Goal: Transaction & Acquisition: Purchase product/service

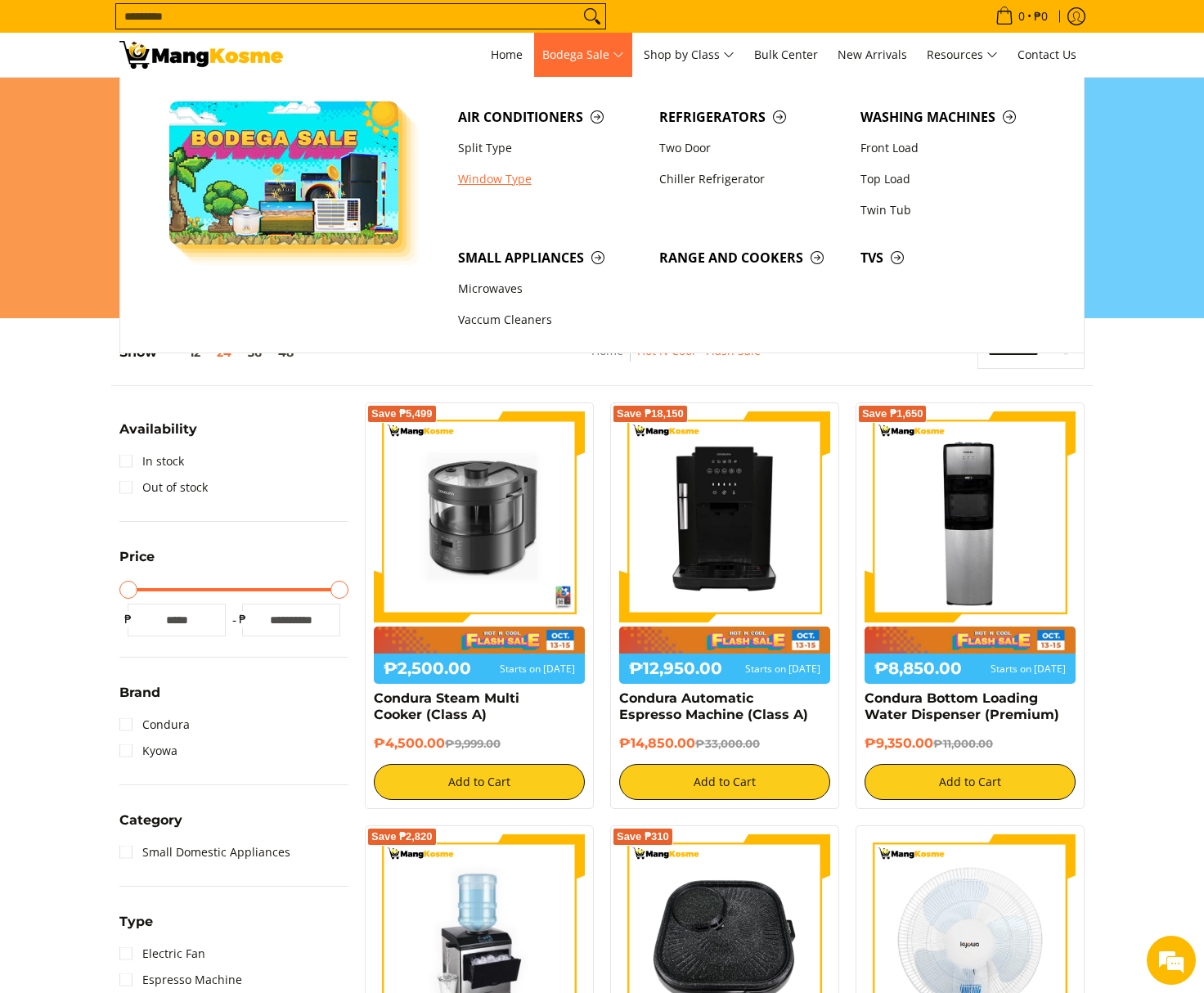
click at [508, 174] on link "Window Type" at bounding box center [550, 179] width 201 height 31
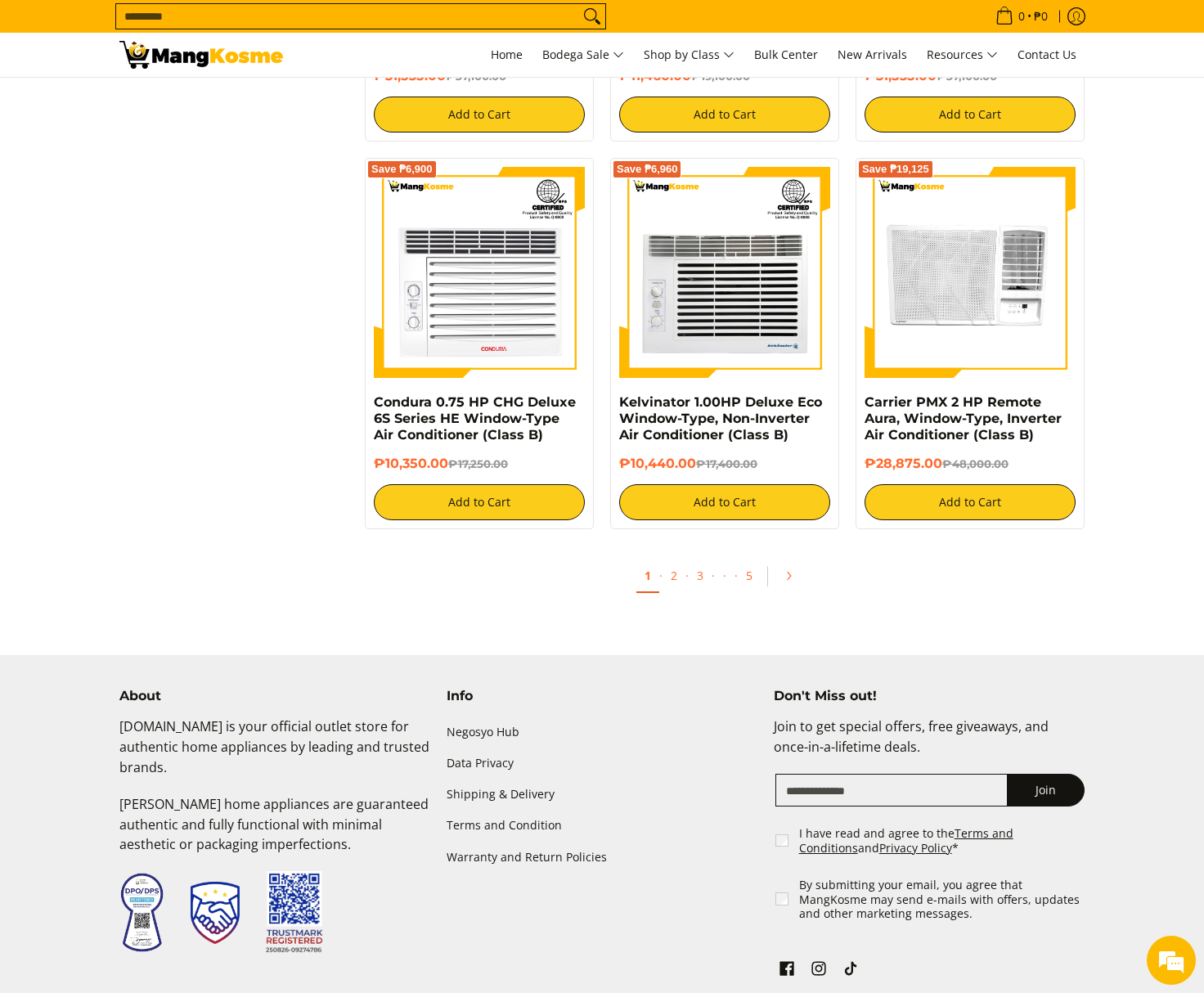
scroll to position [3107, 0]
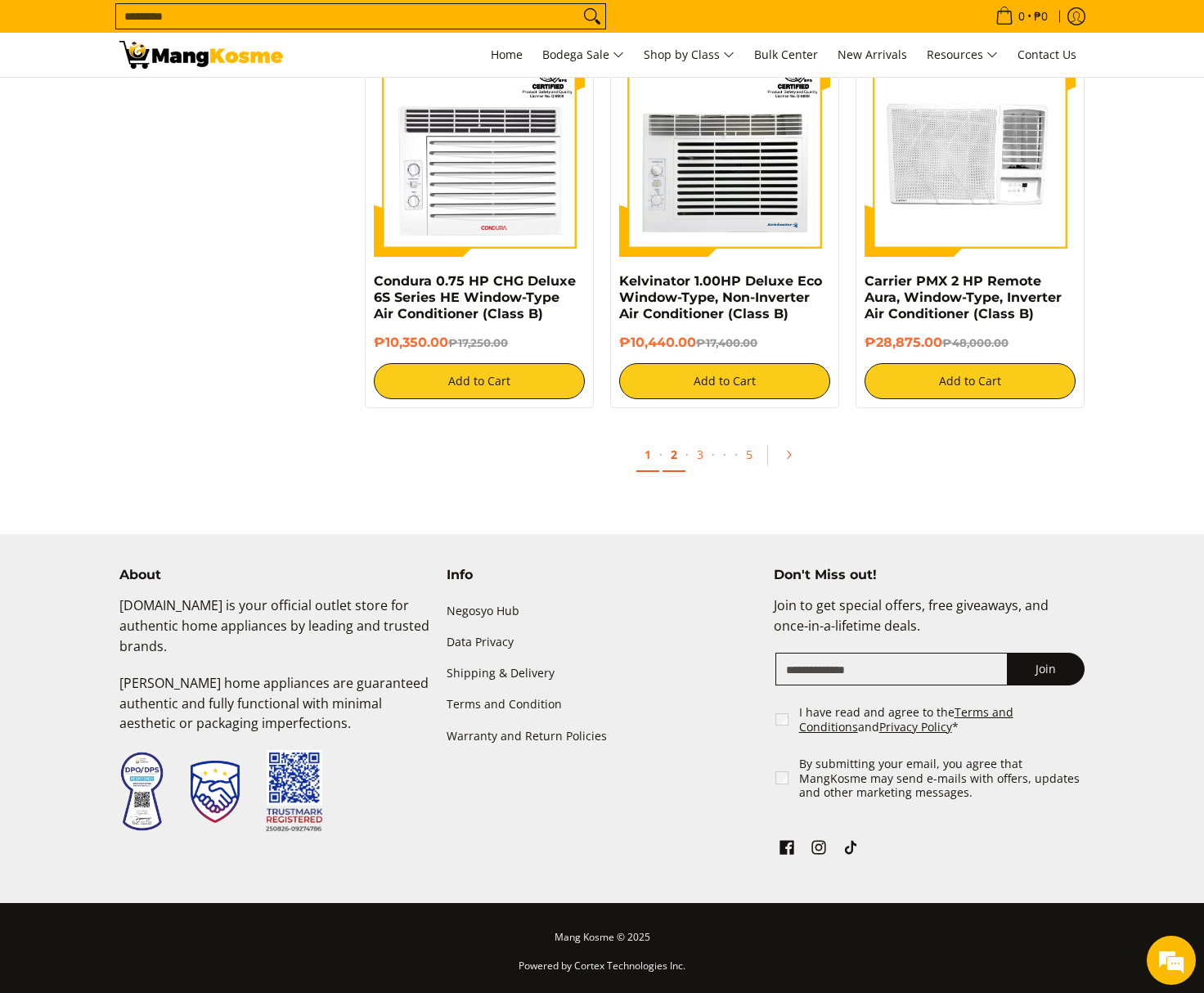
click at [679, 459] on link "2" at bounding box center [674, 455] width 23 height 33
